Goal: Check status

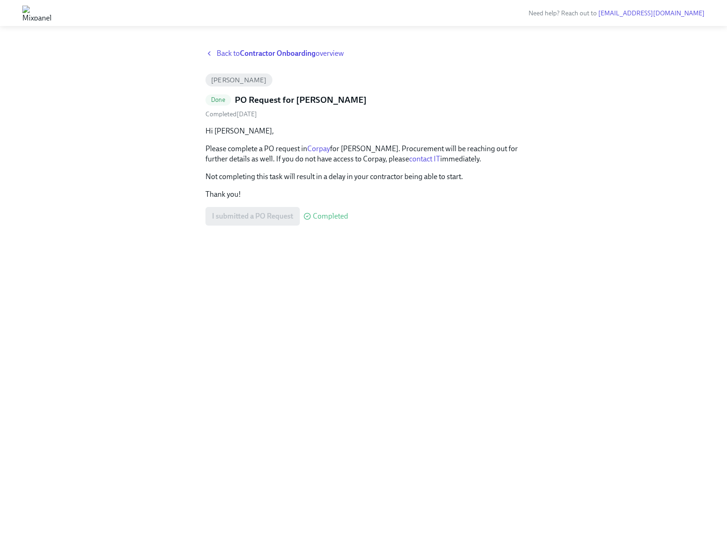
click at [320, 114] on div "Completed [DATE]" at bounding box center [364, 114] width 316 height 9
click at [284, 216] on div "I submitted a PO Request Completed" at bounding box center [277, 216] width 143 height 19
